Goal: Information Seeking & Learning: Learn about a topic

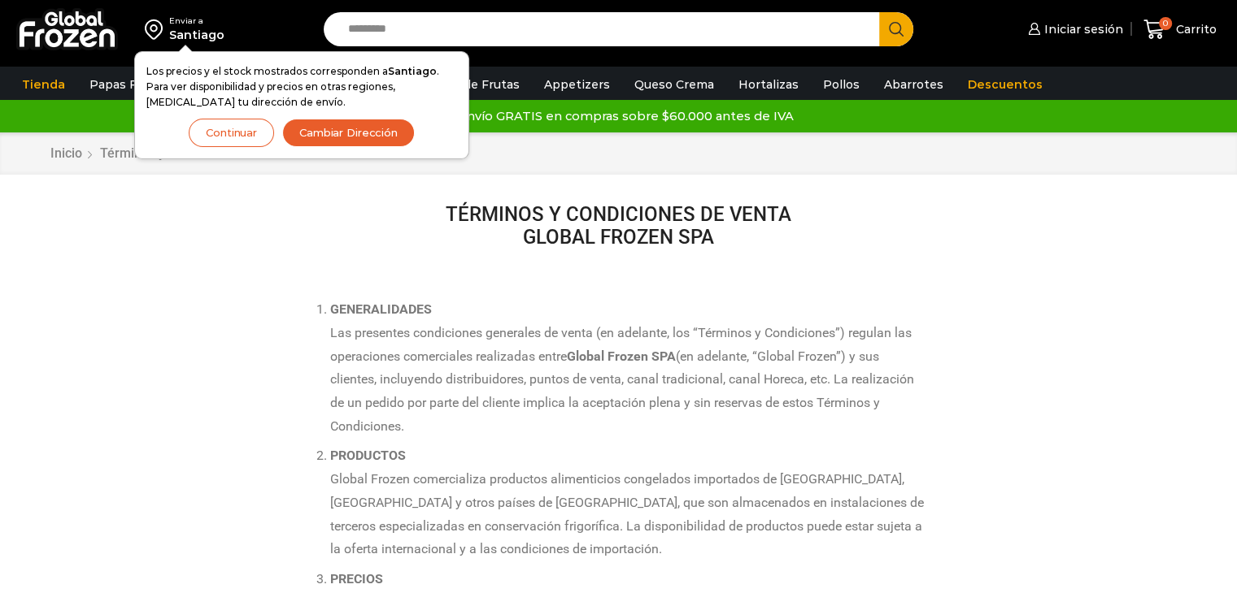
click at [224, 134] on button "Continuar" at bounding box center [231, 133] width 85 height 28
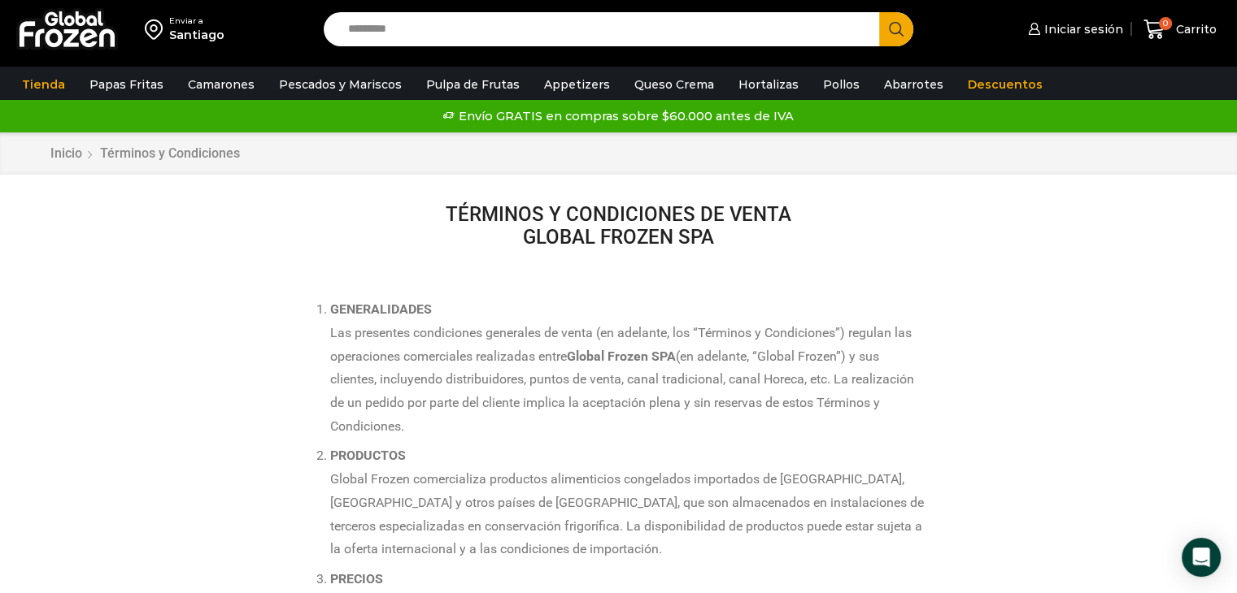
click at [198, 36] on div "Santiago" at bounding box center [196, 35] width 55 height 16
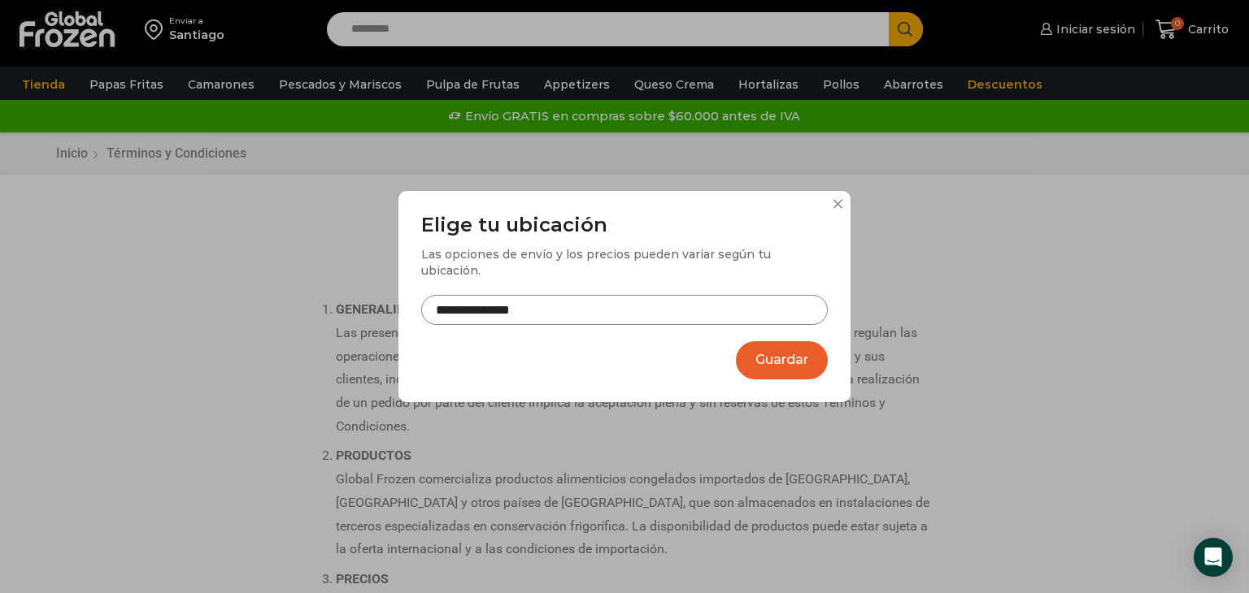
click at [536, 312] on input "**********" at bounding box center [624, 310] width 406 height 30
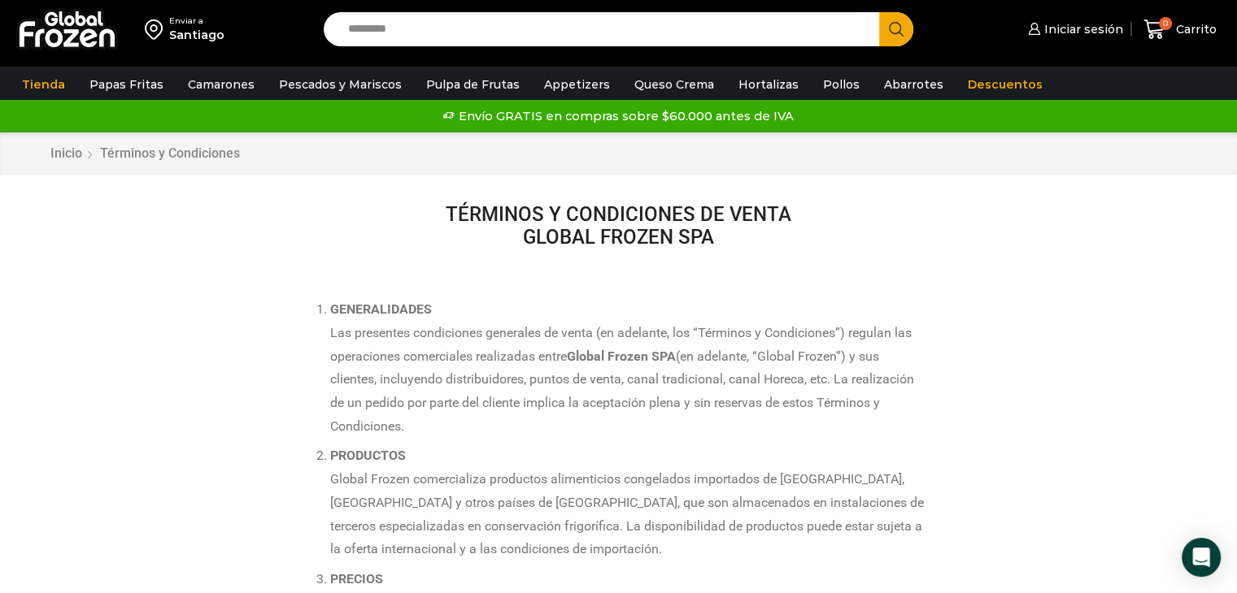
click at [202, 31] on div "Santiago" at bounding box center [196, 35] width 55 height 16
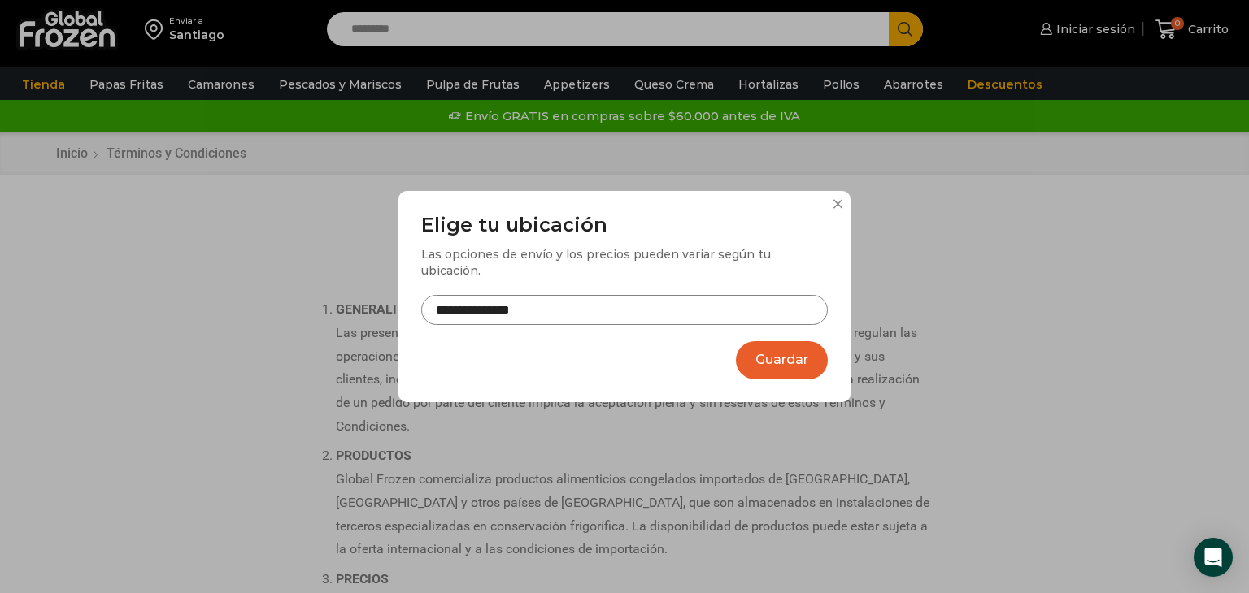
drag, startPoint x: 493, startPoint y: 303, endPoint x: 406, endPoint y: 302, distance: 87.0
click at [406, 302] on div "**********" at bounding box center [624, 297] width 452 height 212
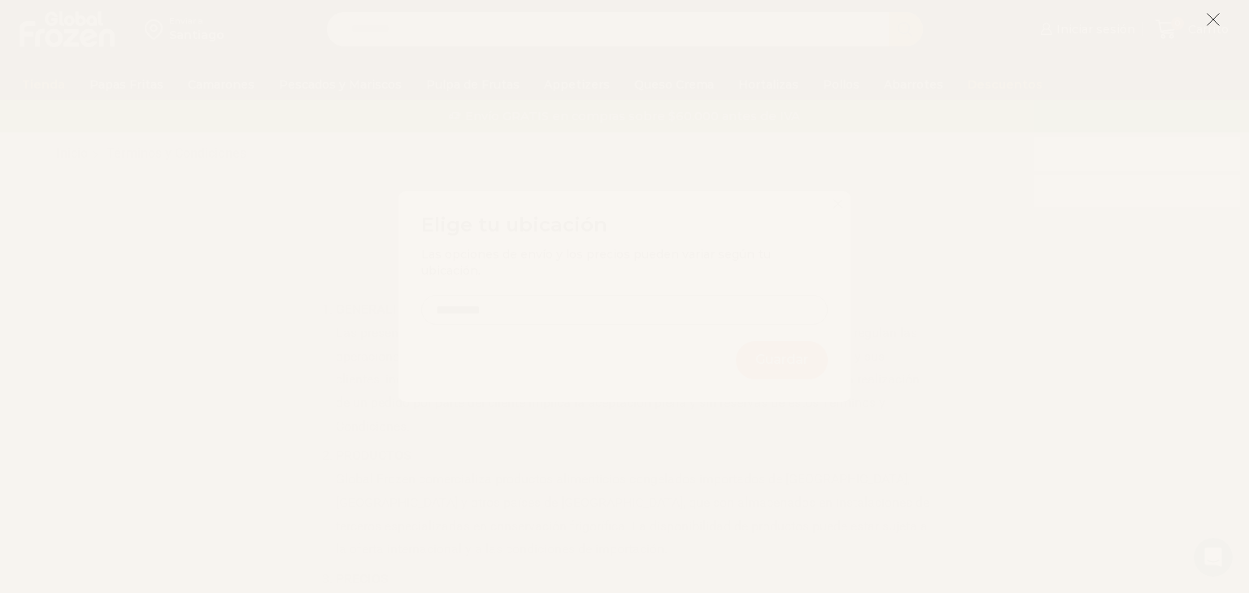
click at [1213, 12] on icon at bounding box center [1213, 19] width 15 height 15
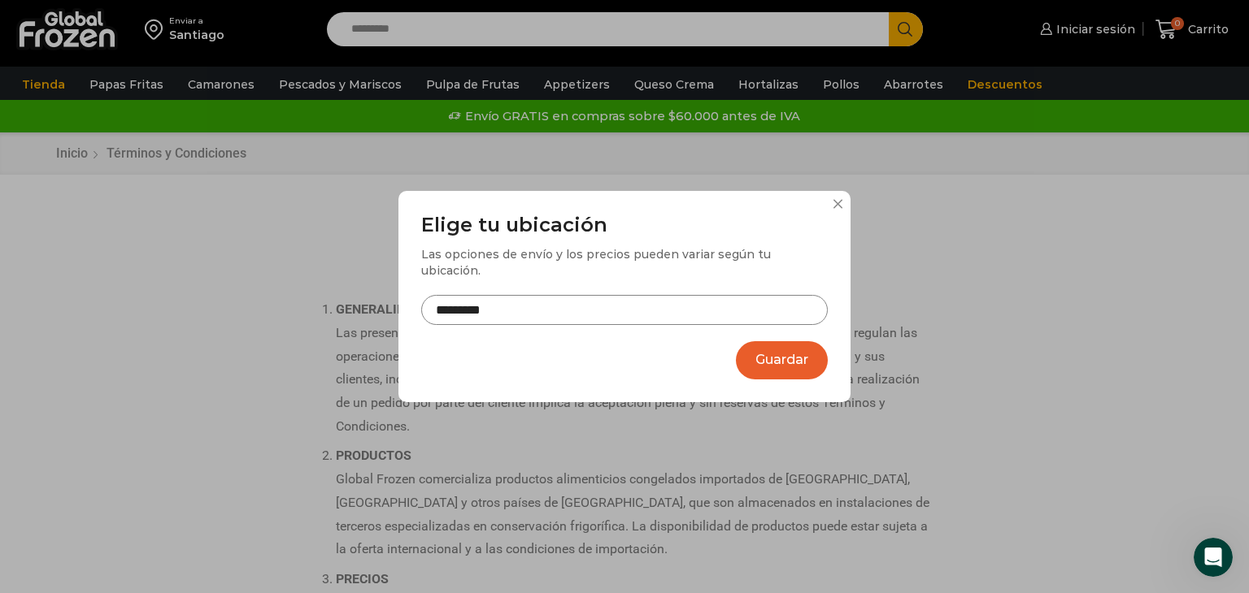
click at [452, 299] on input "*********" at bounding box center [624, 310] width 406 height 30
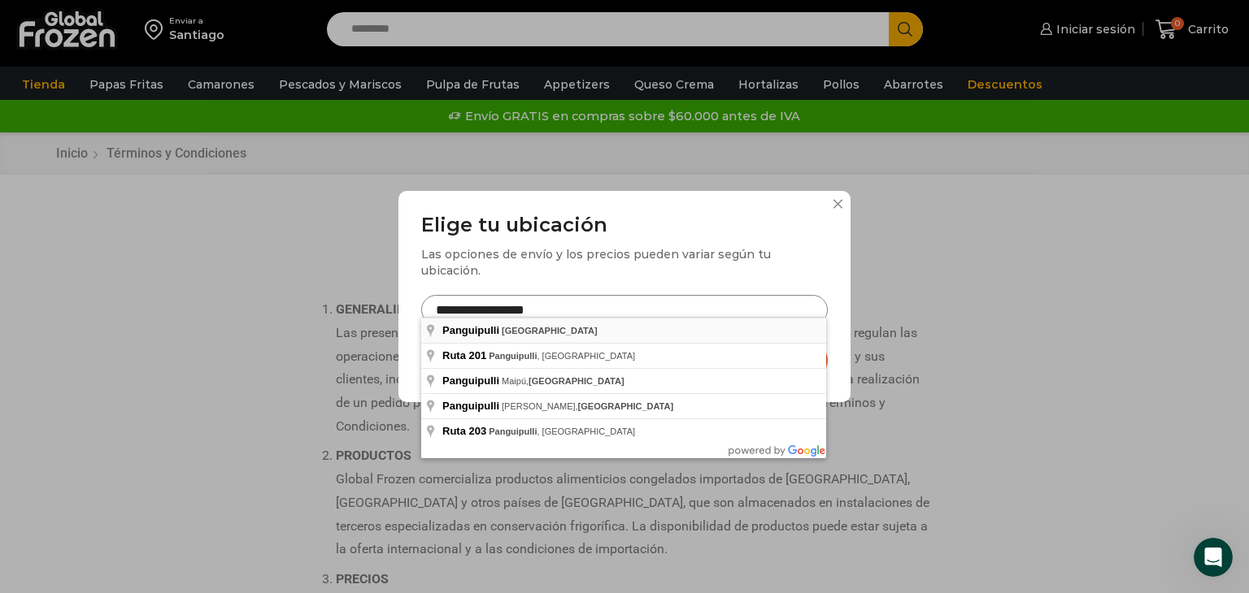
type input "**********"
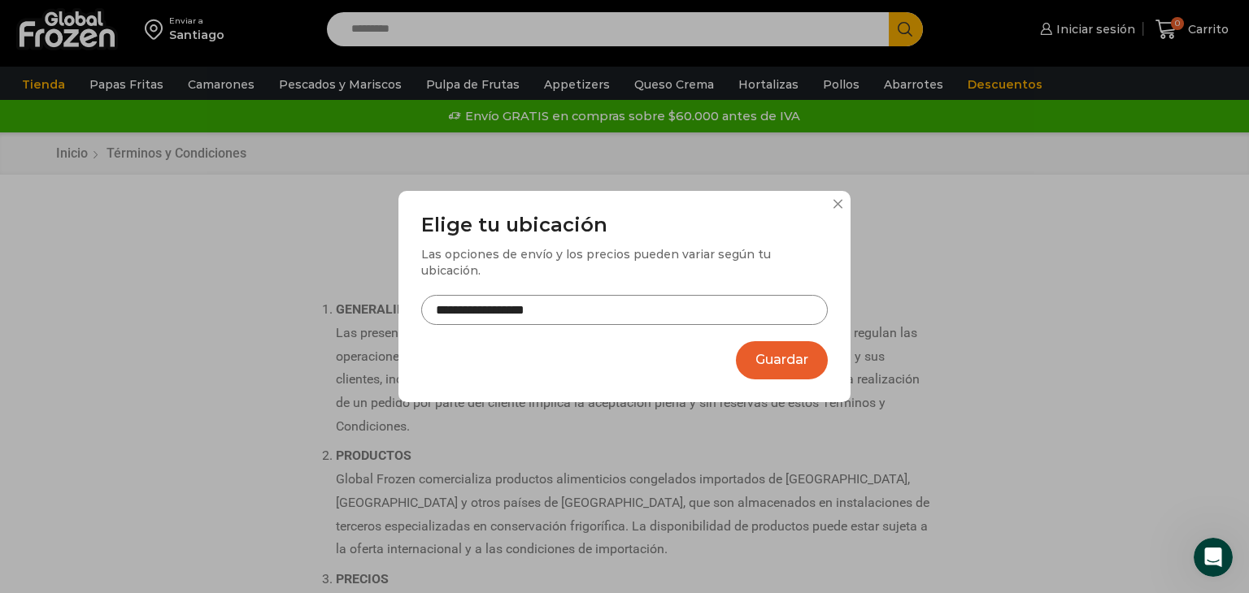
click at [769, 356] on button "Guardar" at bounding box center [782, 360] width 92 height 38
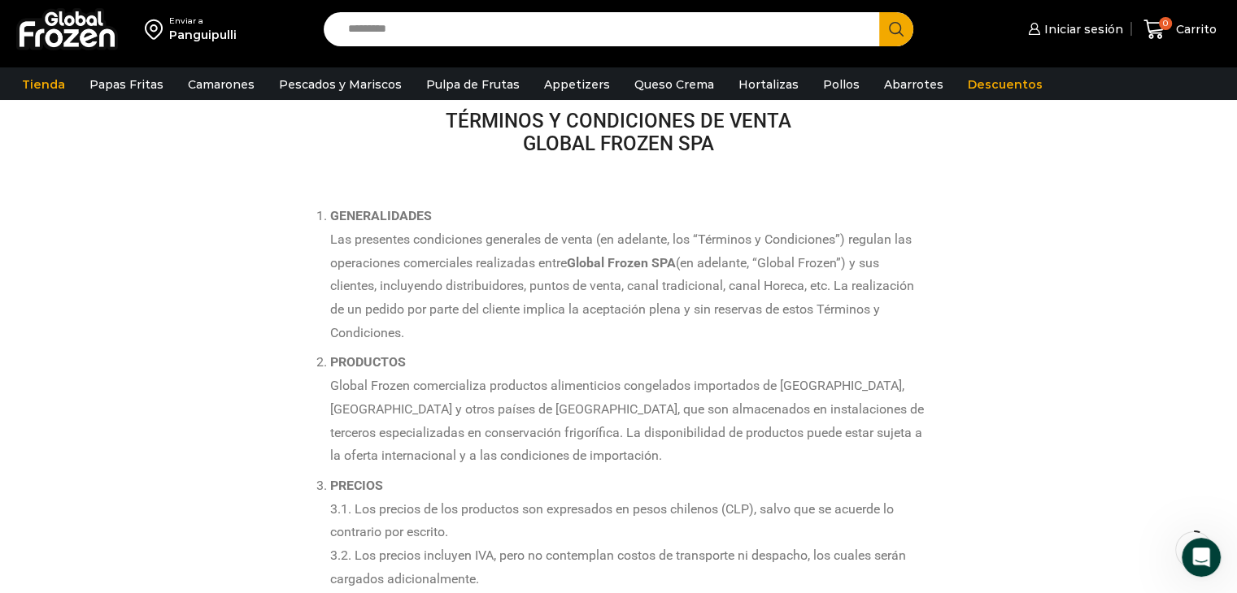
scroll to position [325, 0]
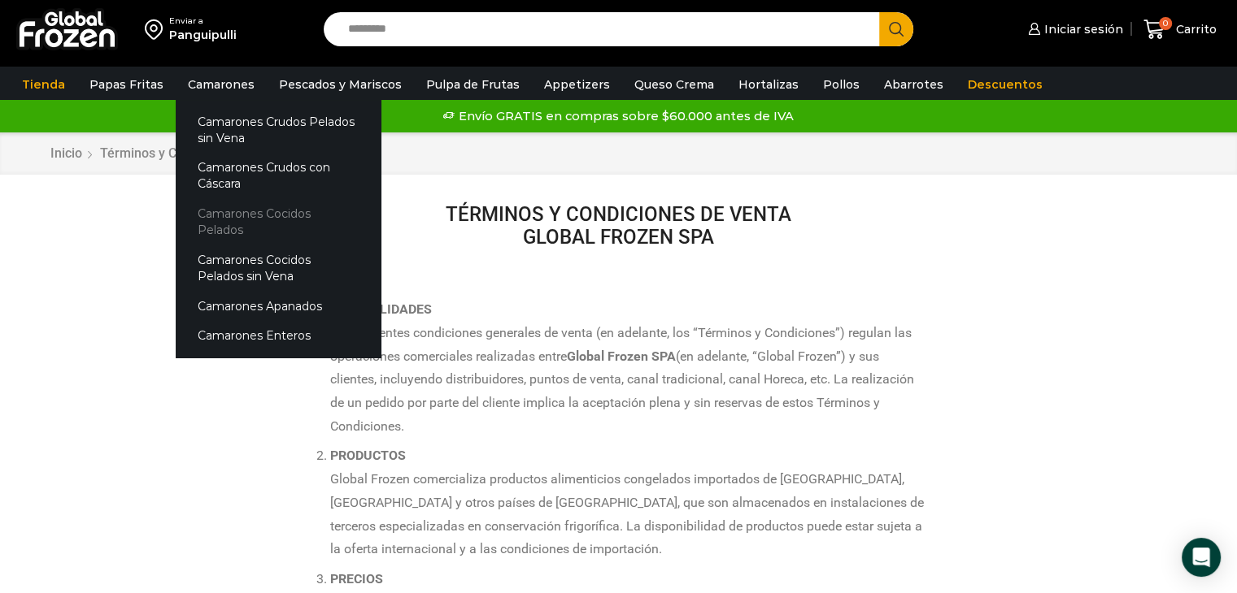
click at [259, 212] on link "Camarones Cocidos Pelados" at bounding box center [278, 222] width 205 height 46
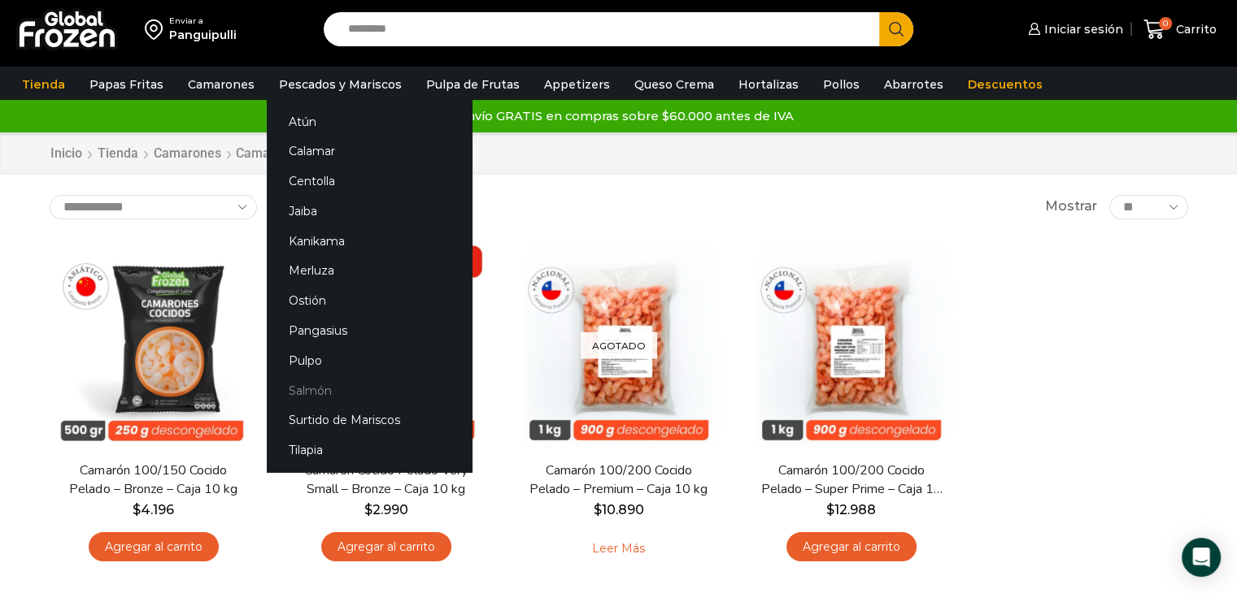
drag, startPoint x: 314, startPoint y: 393, endPoint x: 332, endPoint y: 393, distance: 17.9
click at [314, 393] on link "Salmón" at bounding box center [369, 391] width 205 height 30
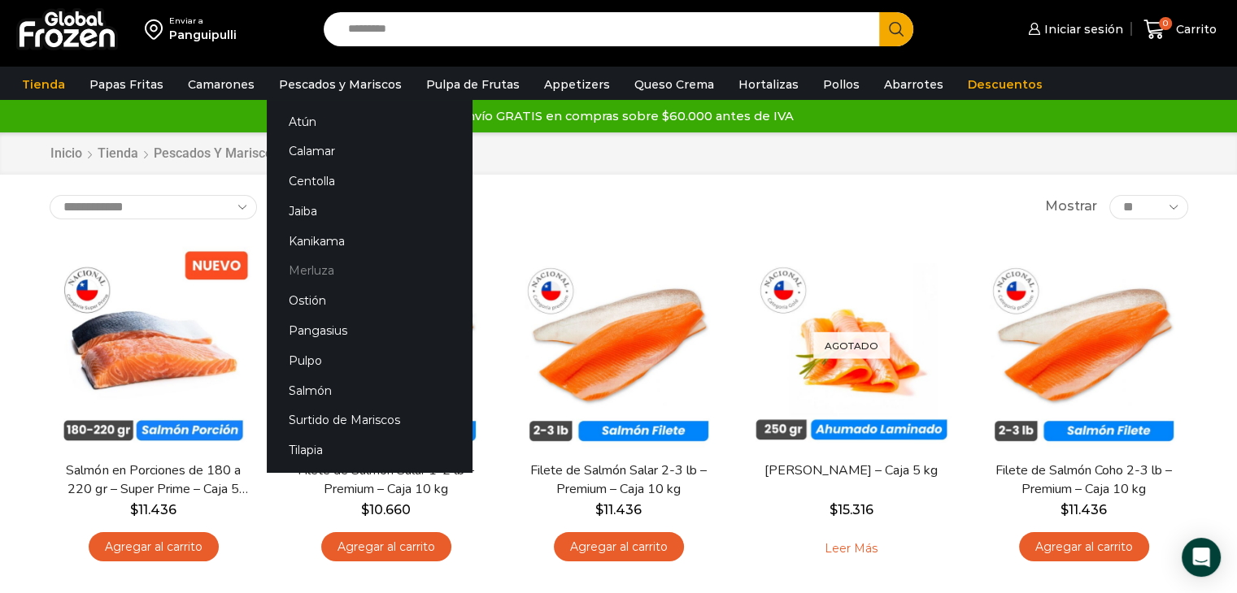
click at [319, 268] on link "Merluza" at bounding box center [369, 271] width 205 height 30
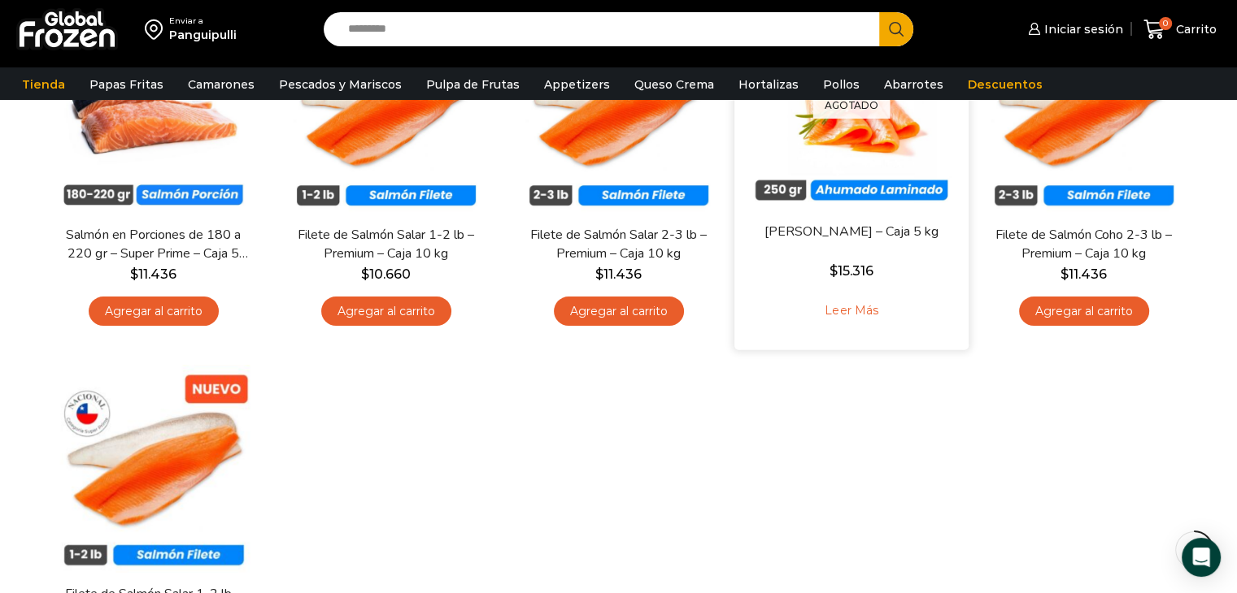
scroll to position [141, 0]
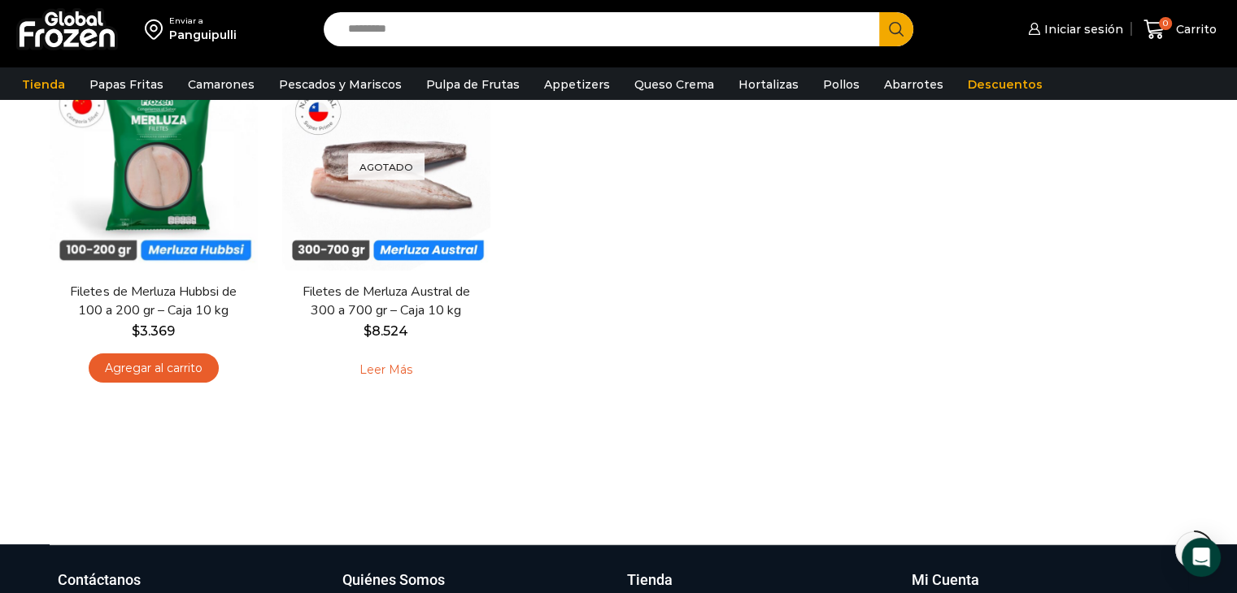
scroll to position [81, 0]
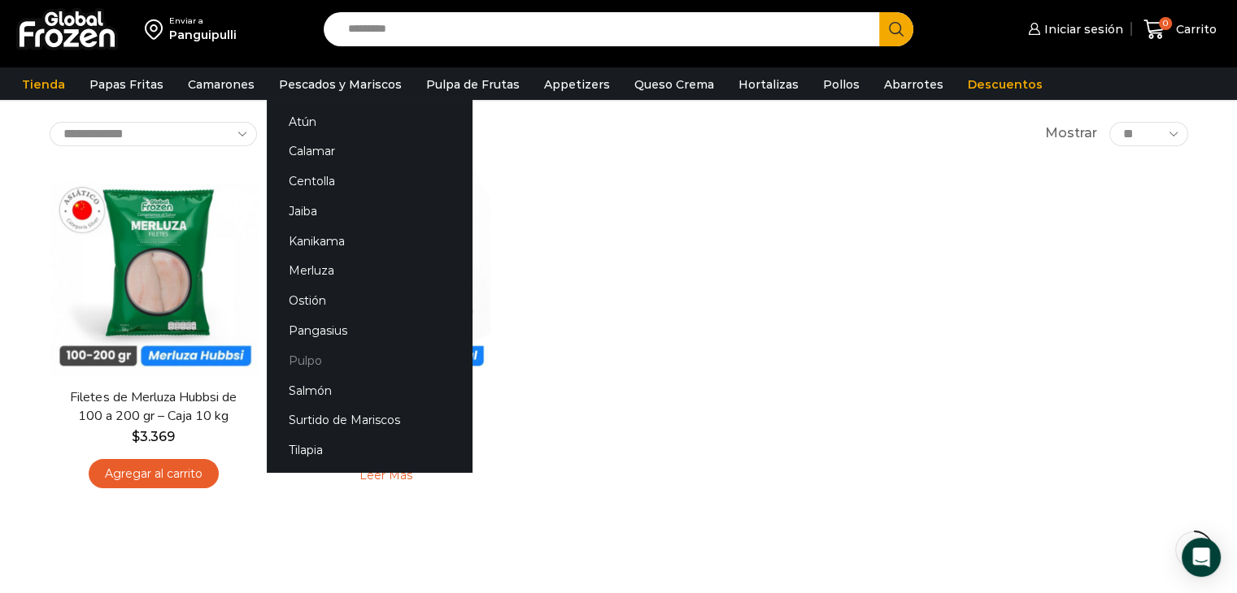
click at [319, 363] on link "Pulpo" at bounding box center [369, 361] width 205 height 30
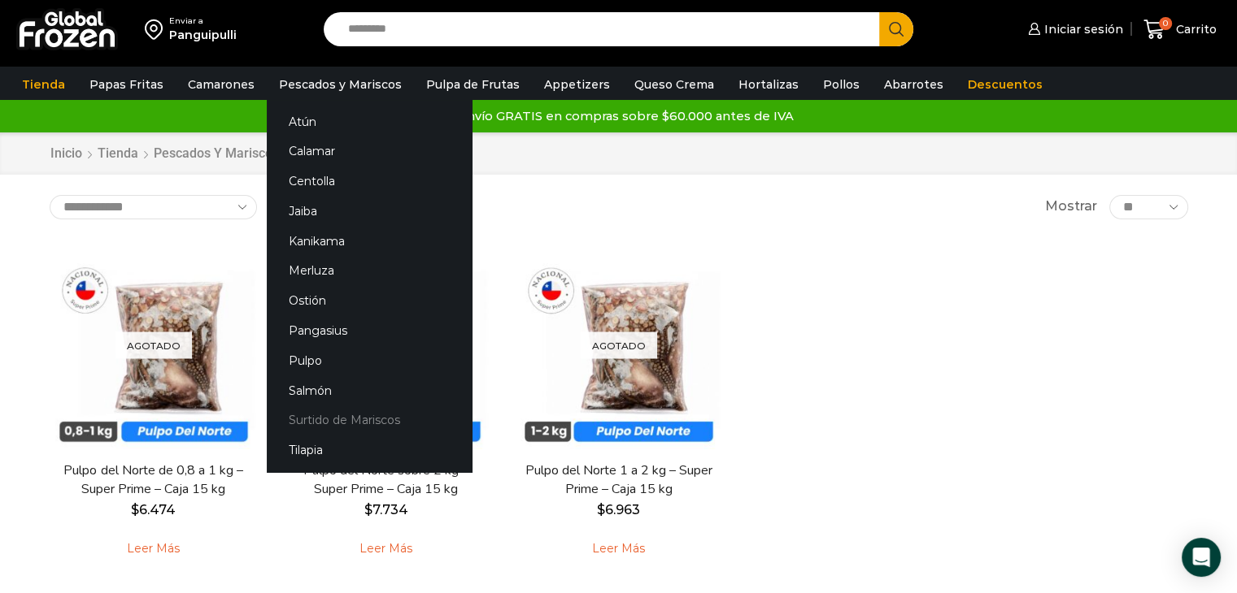
click at [333, 417] on link "Surtido de Mariscos" at bounding box center [369, 421] width 205 height 30
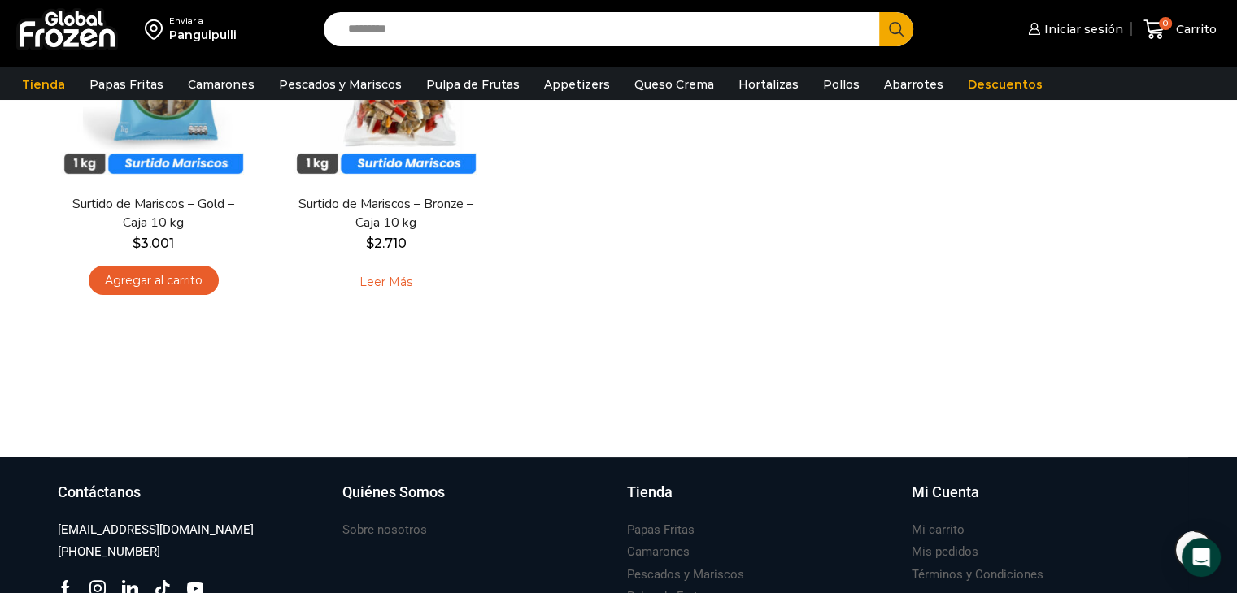
scroll to position [237, 0]
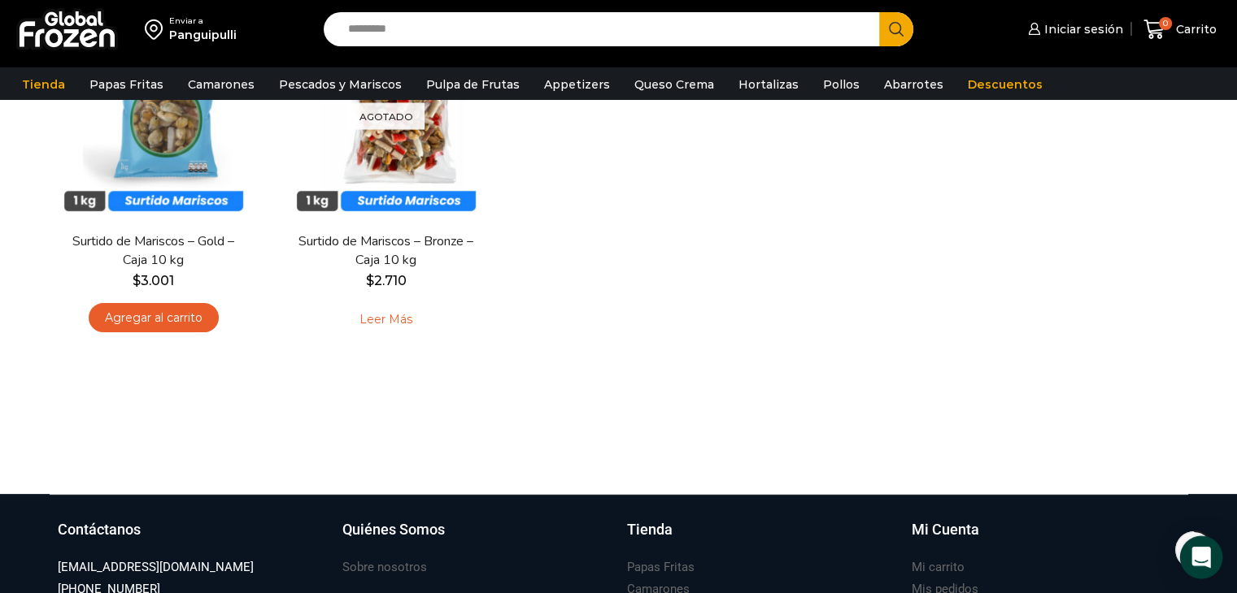
click at [1181, 563] on body "WordPress WooCommerce Themes Enviar a [GEOGRAPHIC_DATA] Search input Search Ini…" at bounding box center [618, 301] width 1237 height 1076
click at [1197, 554] on icon "Open Intercom Messenger" at bounding box center [1200, 557] width 19 height 21
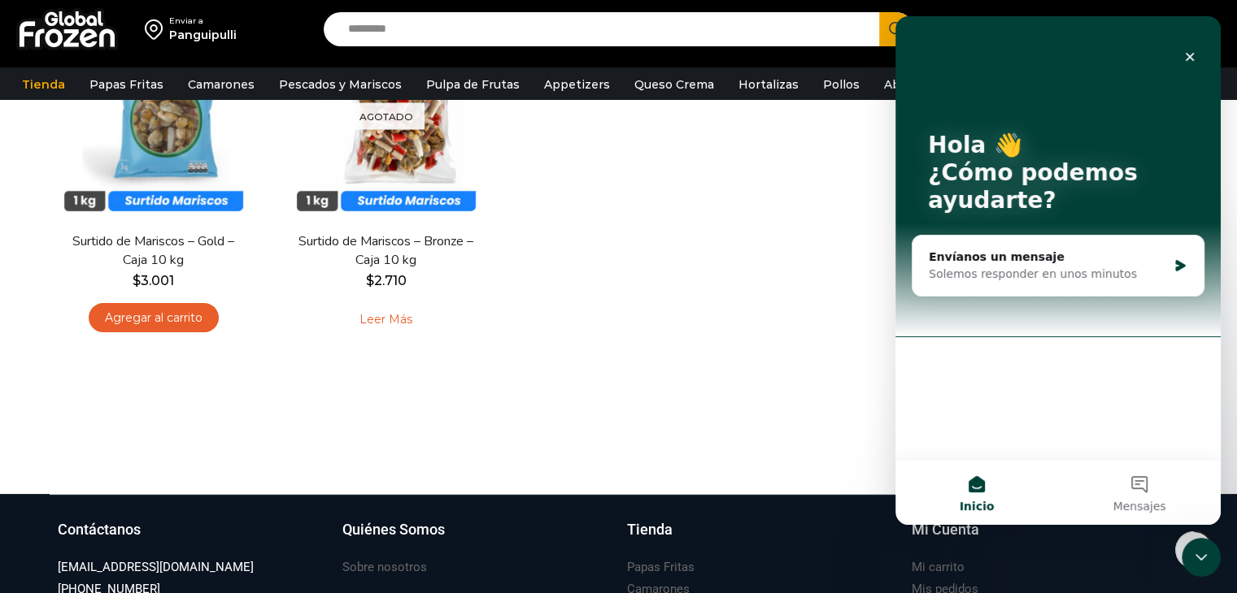
scroll to position [0, 0]
click at [1058, 266] on div "Solemos responder en unos minutos" at bounding box center [1047, 274] width 238 height 17
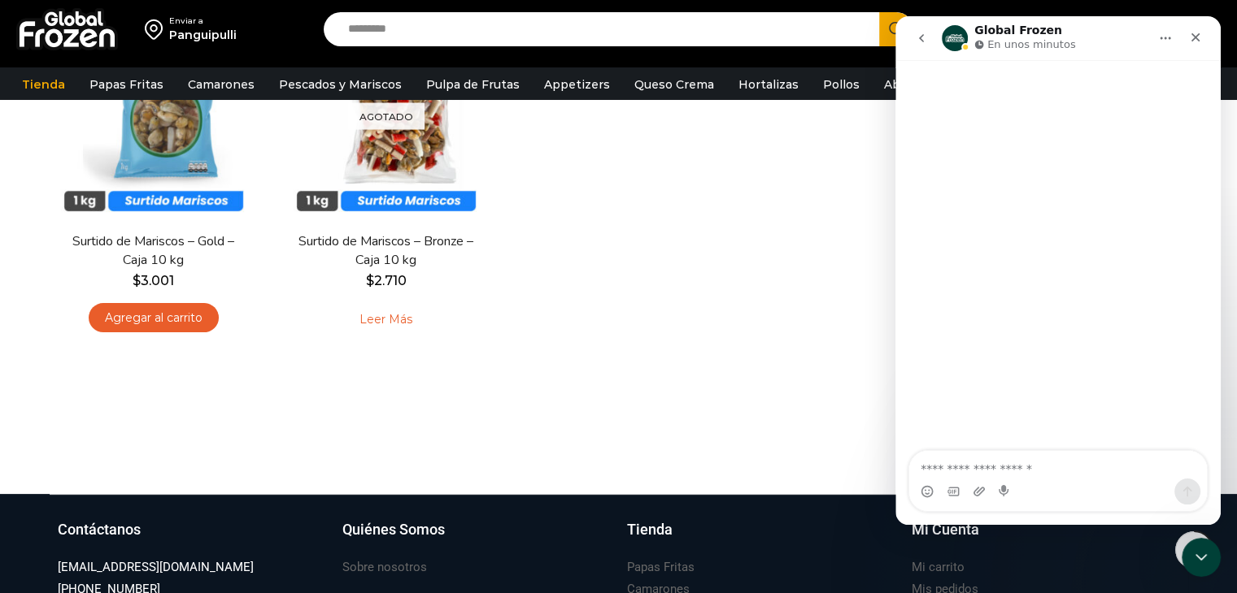
click at [976, 472] on textarea "Escribe un mensaje..." at bounding box center [1058, 465] width 298 height 28
type textarea "**********"
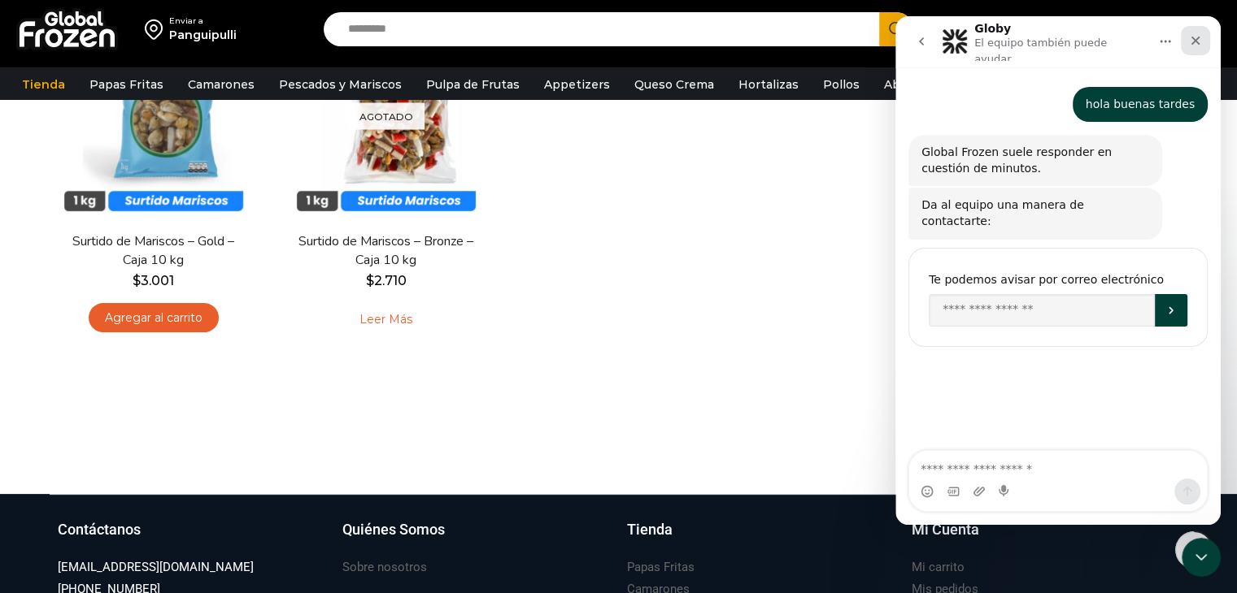
click at [1196, 34] on icon "Cerrar" at bounding box center [1195, 40] width 13 height 13
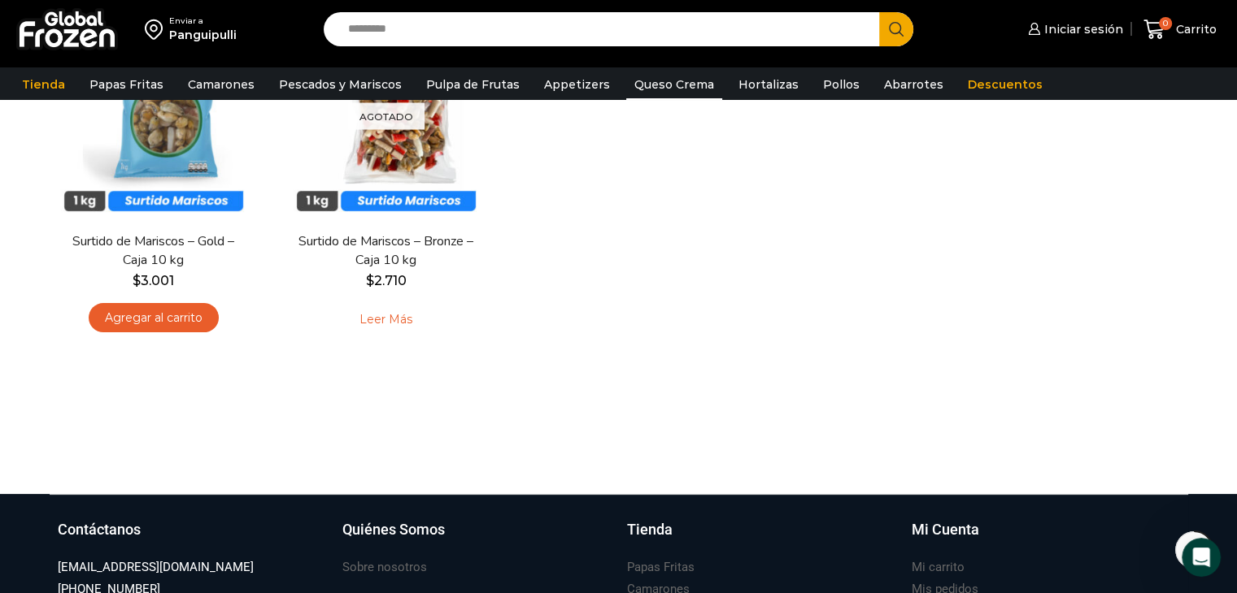
click at [659, 83] on link "Queso Crema" at bounding box center [674, 84] width 96 height 31
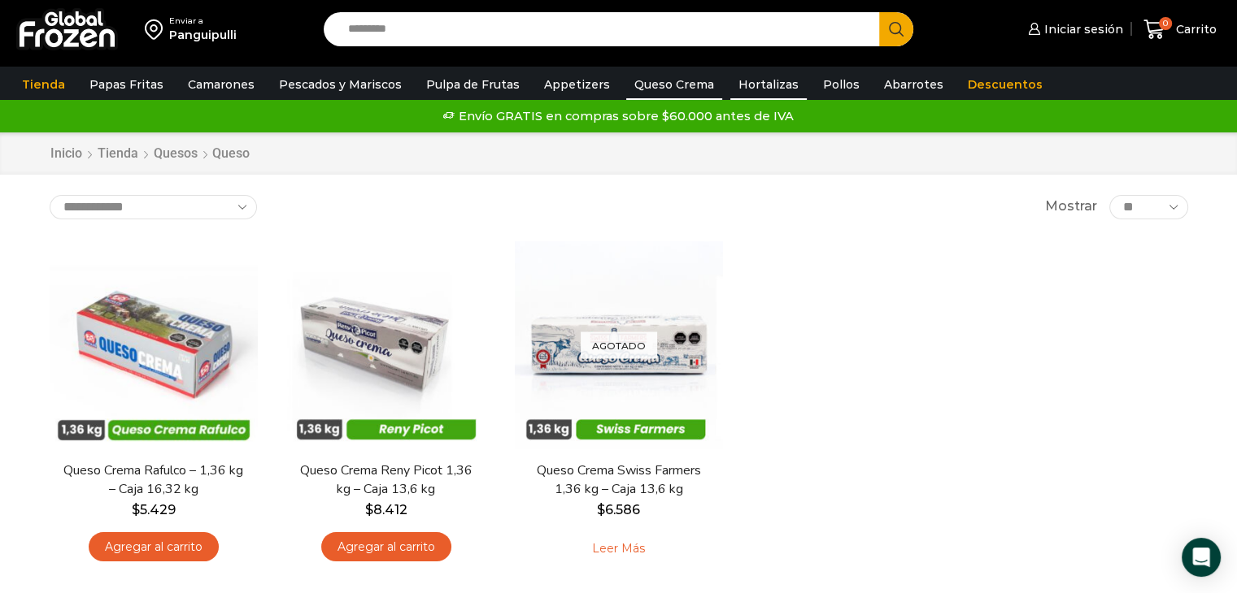
click at [736, 76] on link "Hortalizas" at bounding box center [768, 84] width 76 height 31
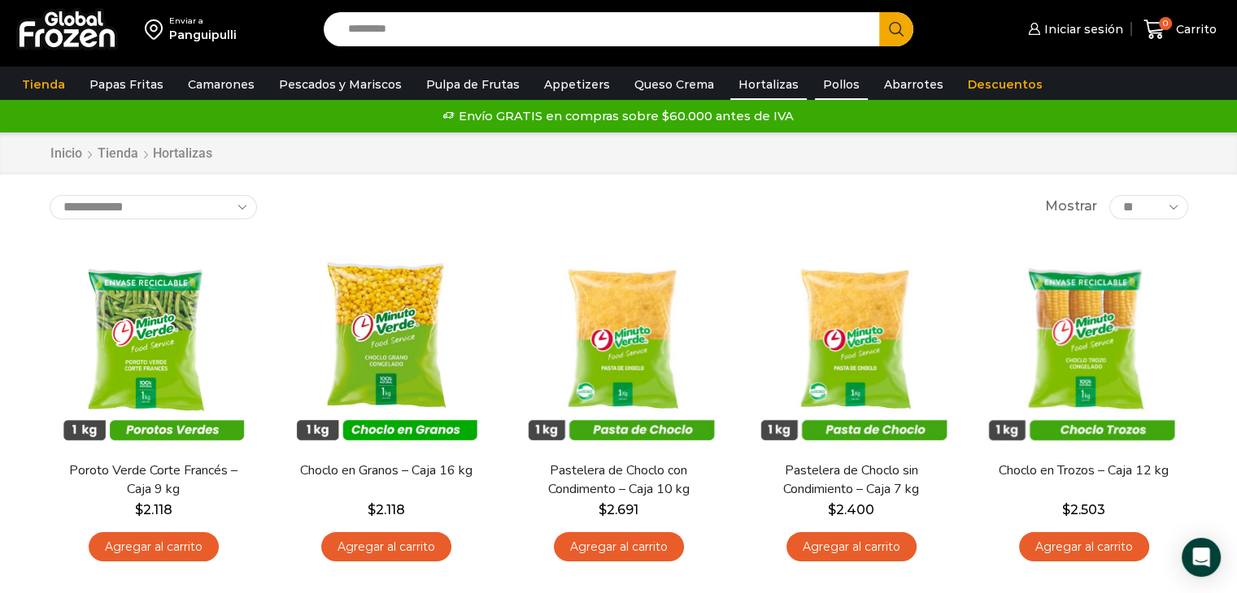
click at [823, 82] on link "Pollos" at bounding box center [841, 84] width 53 height 31
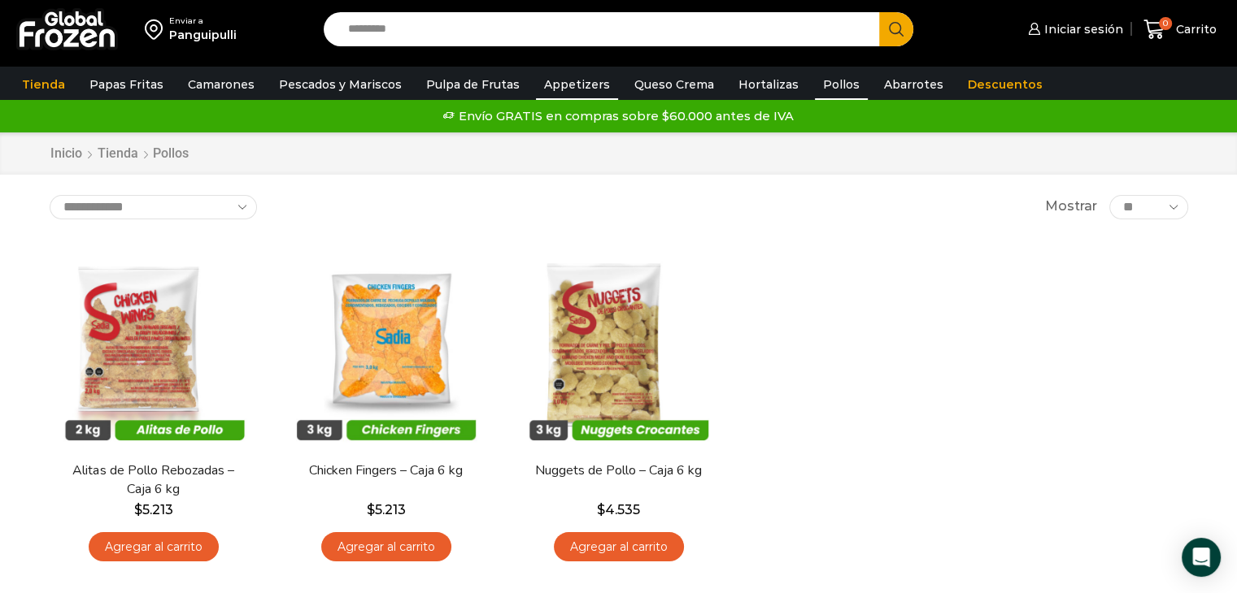
click at [554, 82] on link "Appetizers" at bounding box center [577, 84] width 82 height 31
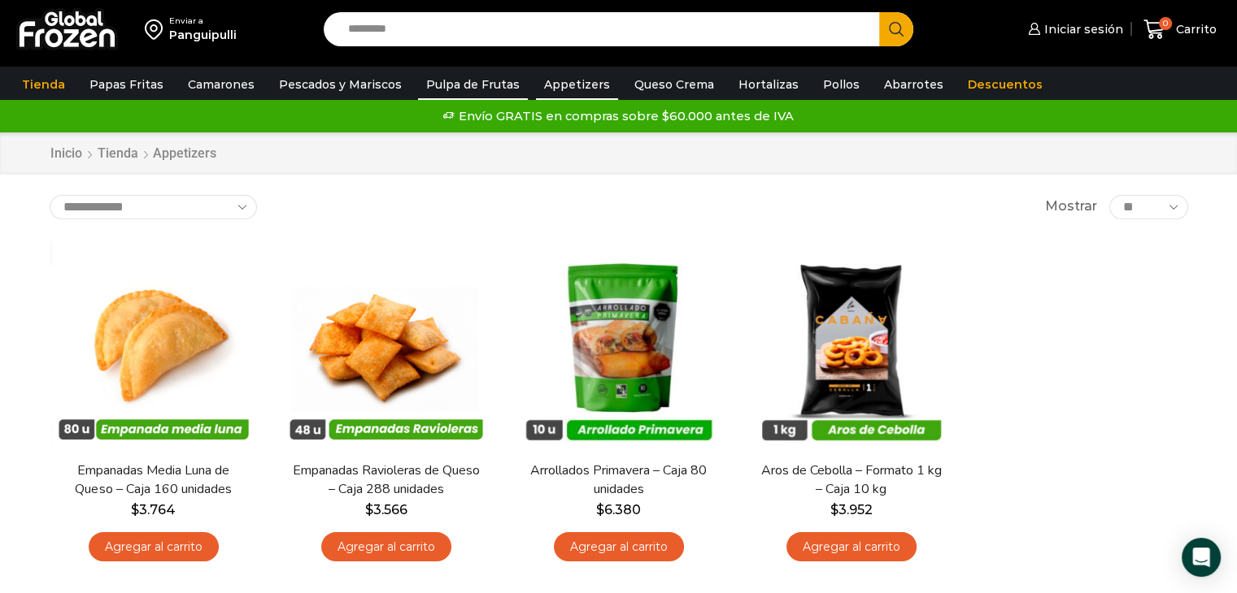
click at [437, 80] on link "Pulpa de Frutas" at bounding box center [473, 84] width 110 height 31
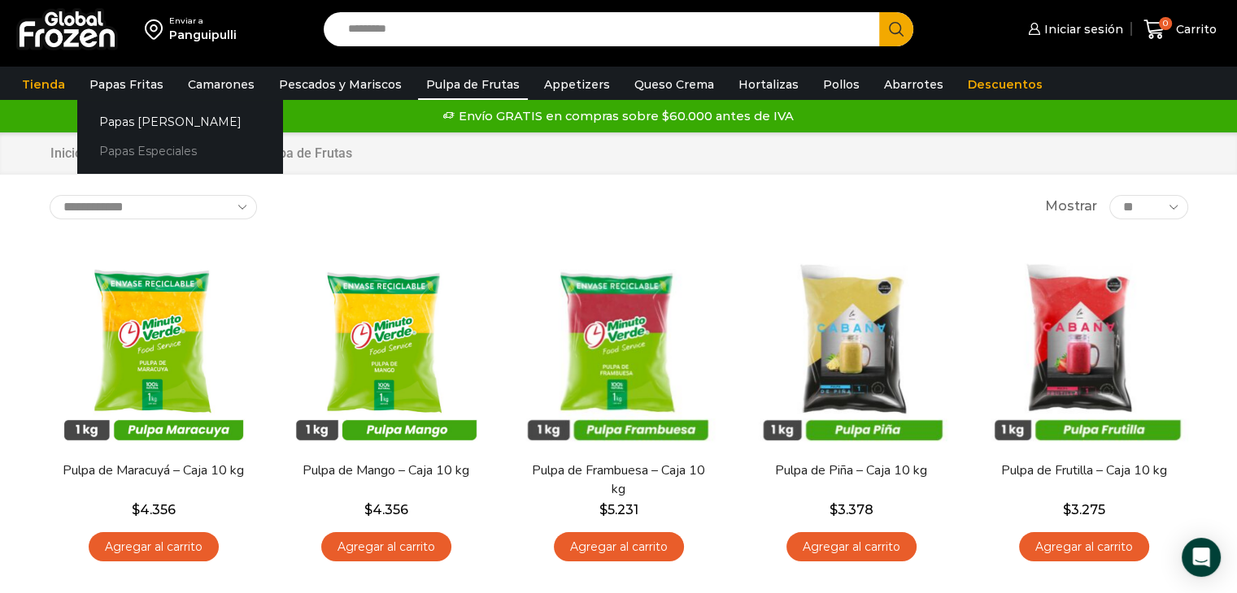
click at [129, 150] on link "Papas Especiales" at bounding box center [179, 152] width 205 height 30
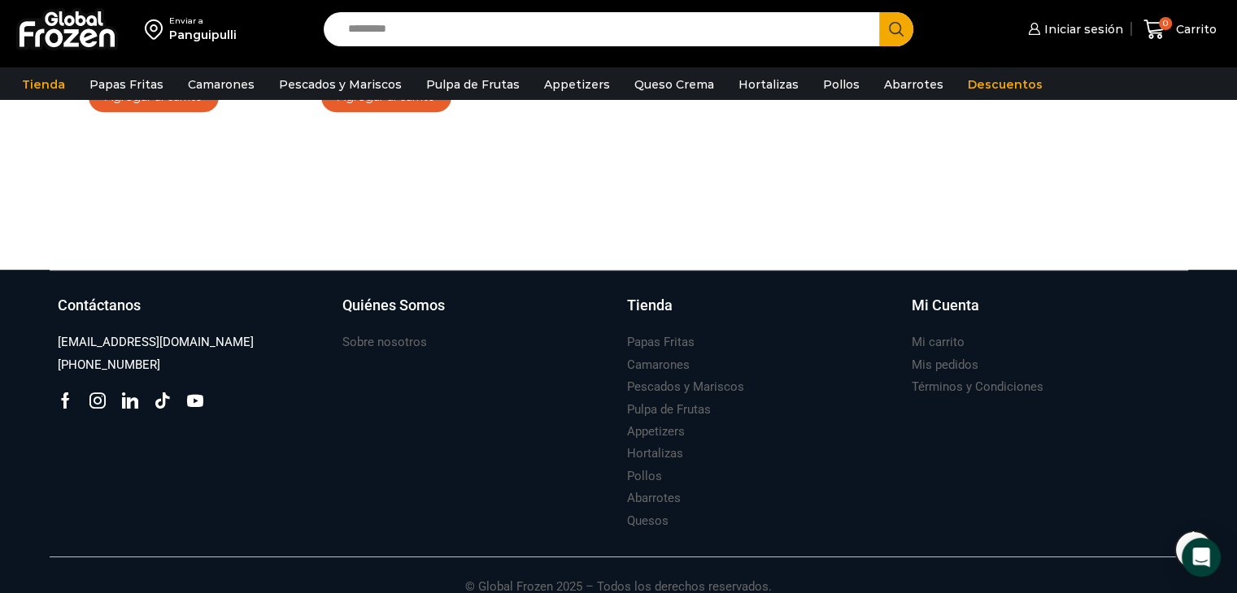
scroll to position [832, 0]
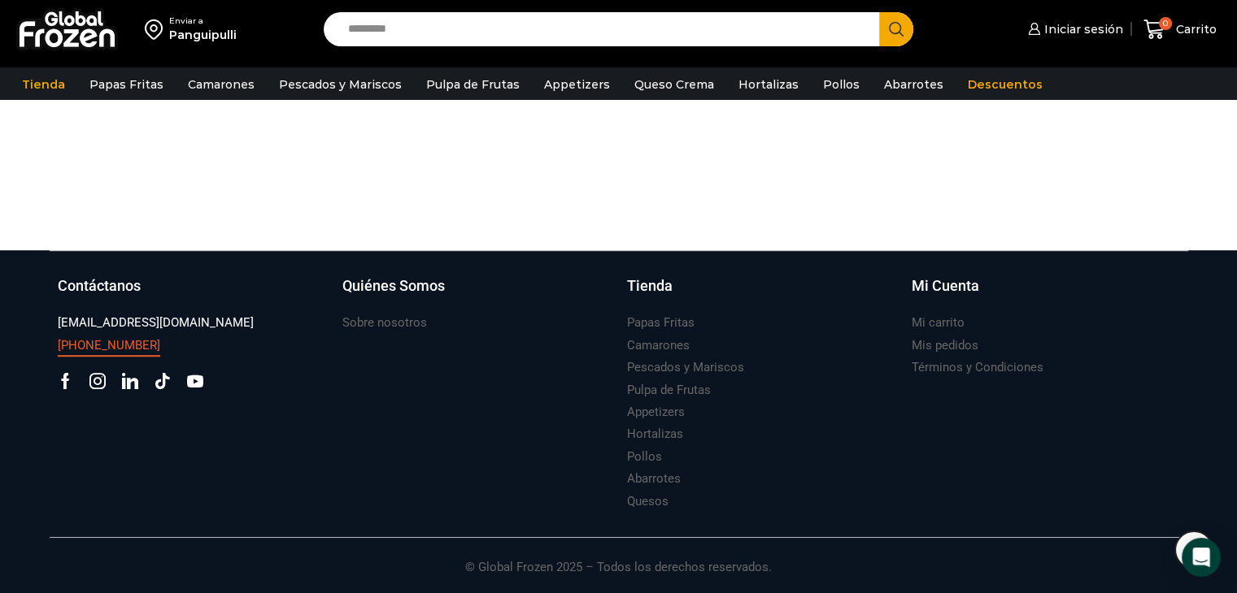
click at [125, 343] on h3 "[PHONE_NUMBER]" at bounding box center [109, 345] width 102 height 17
